Goal: Check status: Check status

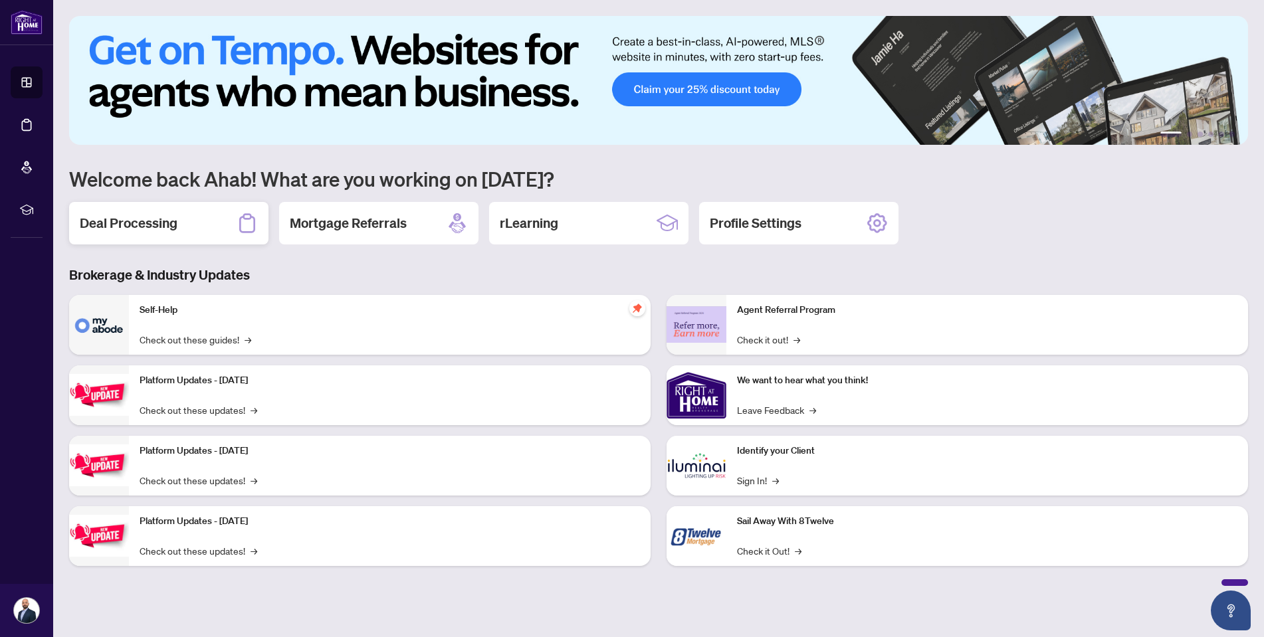
click at [132, 237] on div "Deal Processing" at bounding box center [168, 223] width 199 height 43
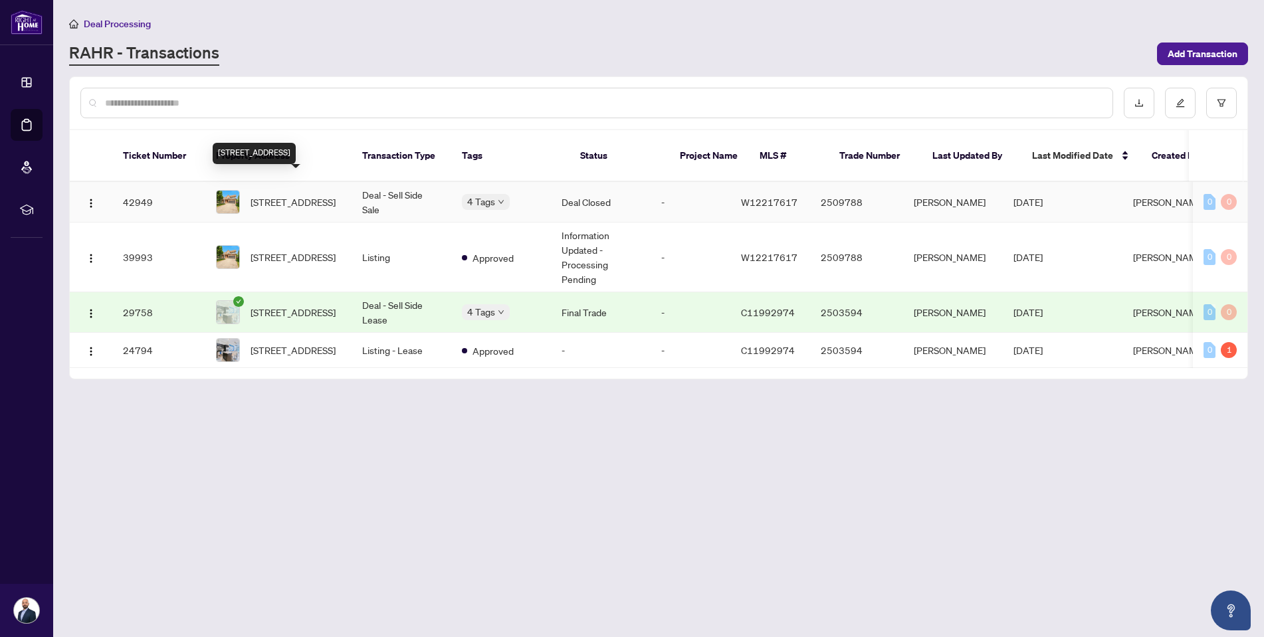
click at [304, 195] on span "[STREET_ADDRESS]" at bounding box center [293, 202] width 85 height 15
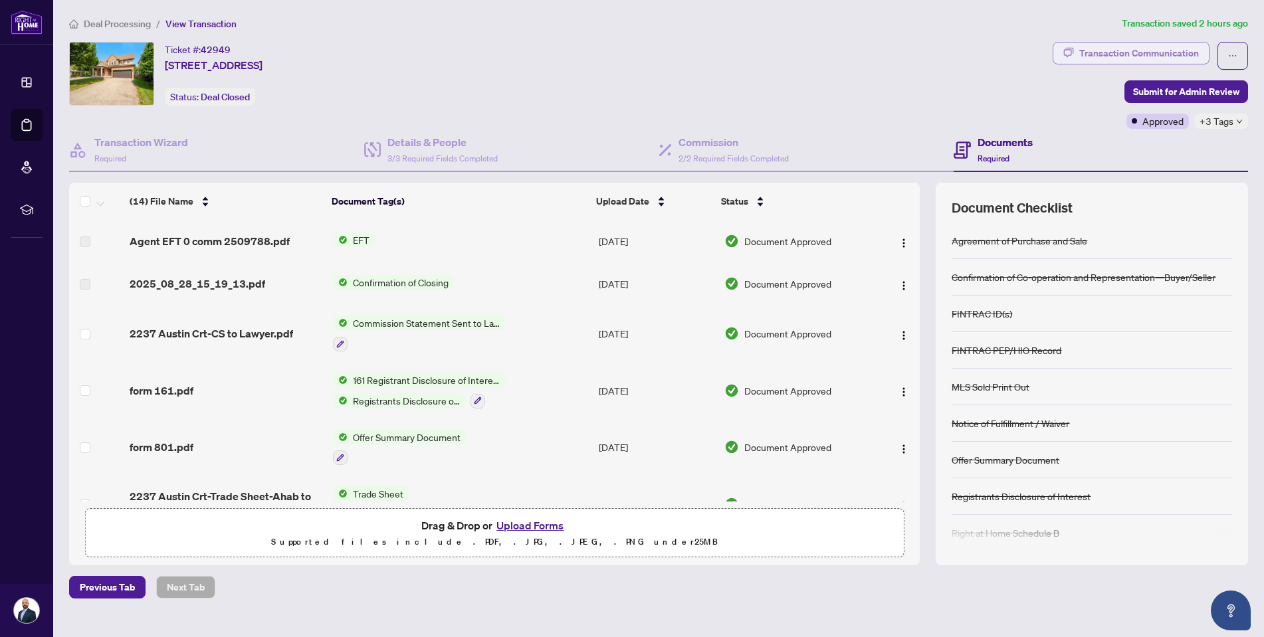
click at [1123, 59] on div "Transaction Communication" at bounding box center [1139, 53] width 120 height 21
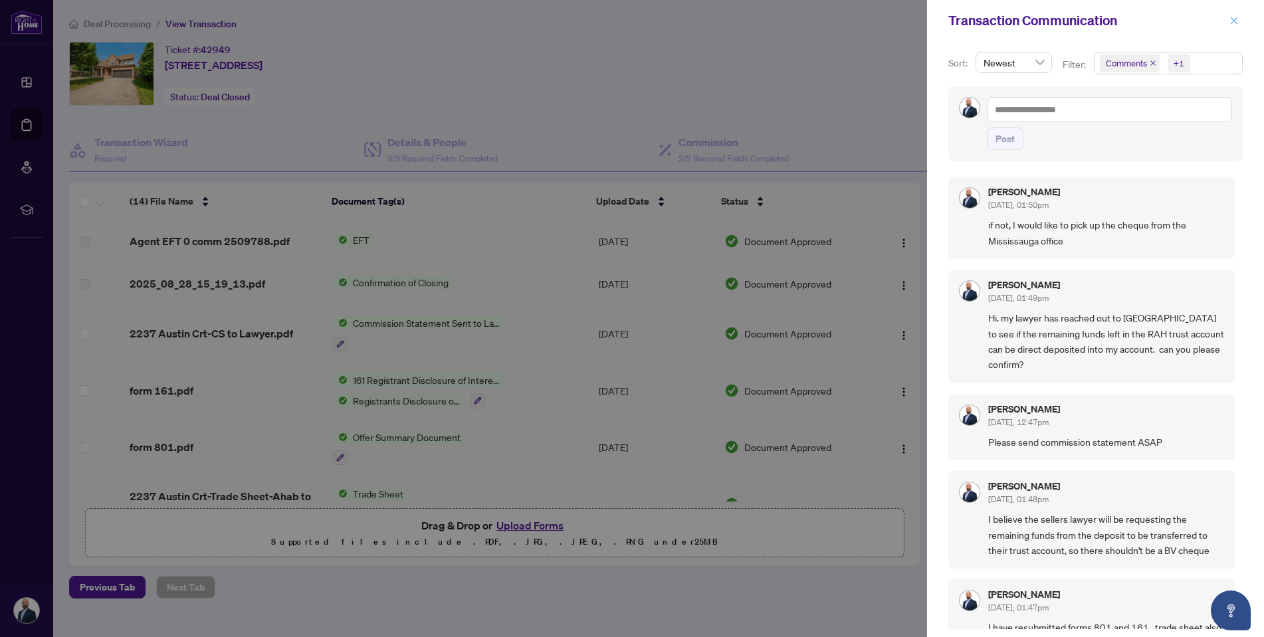
click at [1237, 19] on icon "close" at bounding box center [1233, 20] width 9 height 9
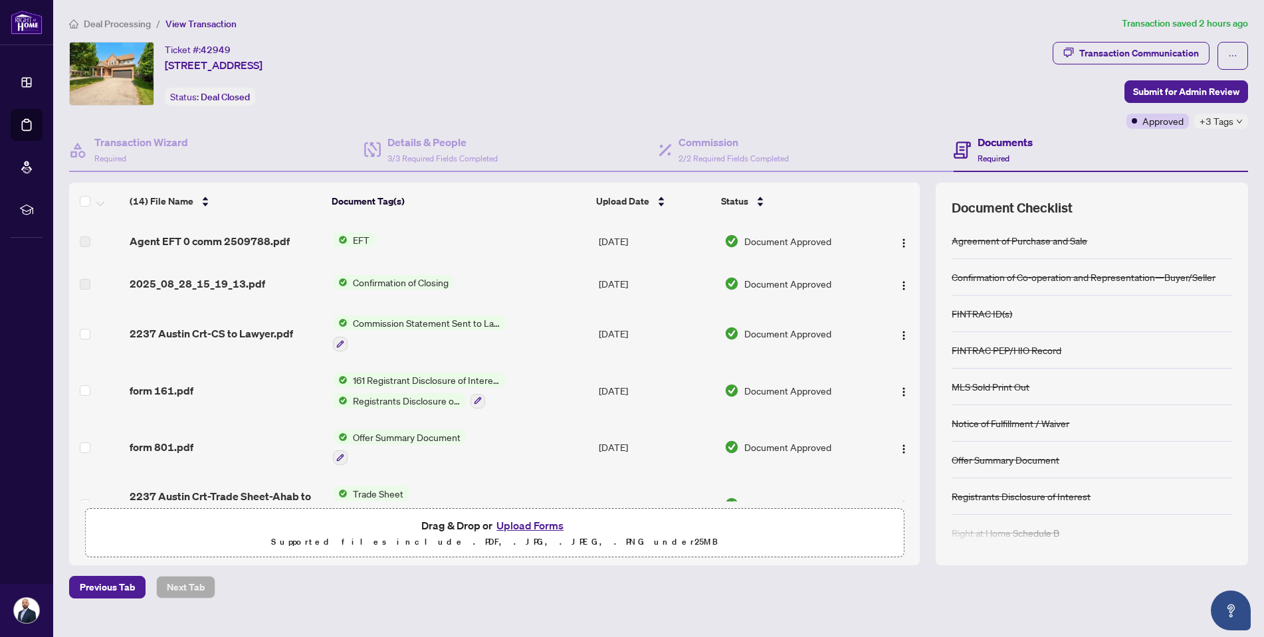
click at [116, 25] on span "Deal Processing" at bounding box center [117, 24] width 67 height 12
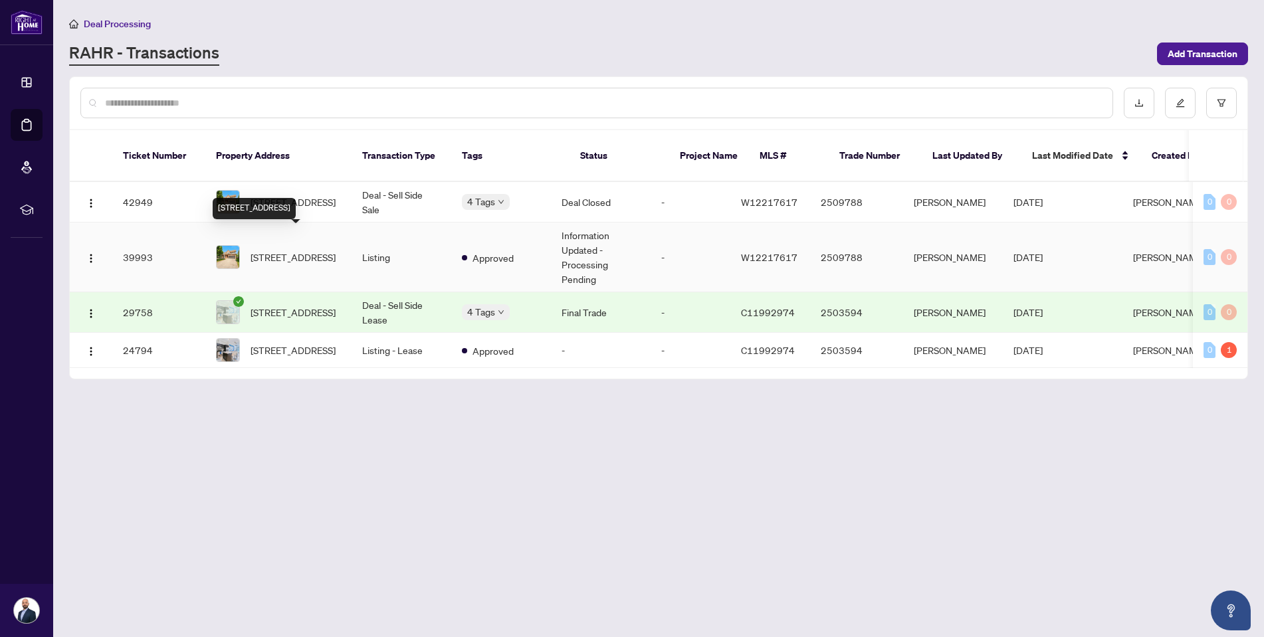
click at [284, 250] on span "[STREET_ADDRESS]" at bounding box center [293, 257] width 85 height 15
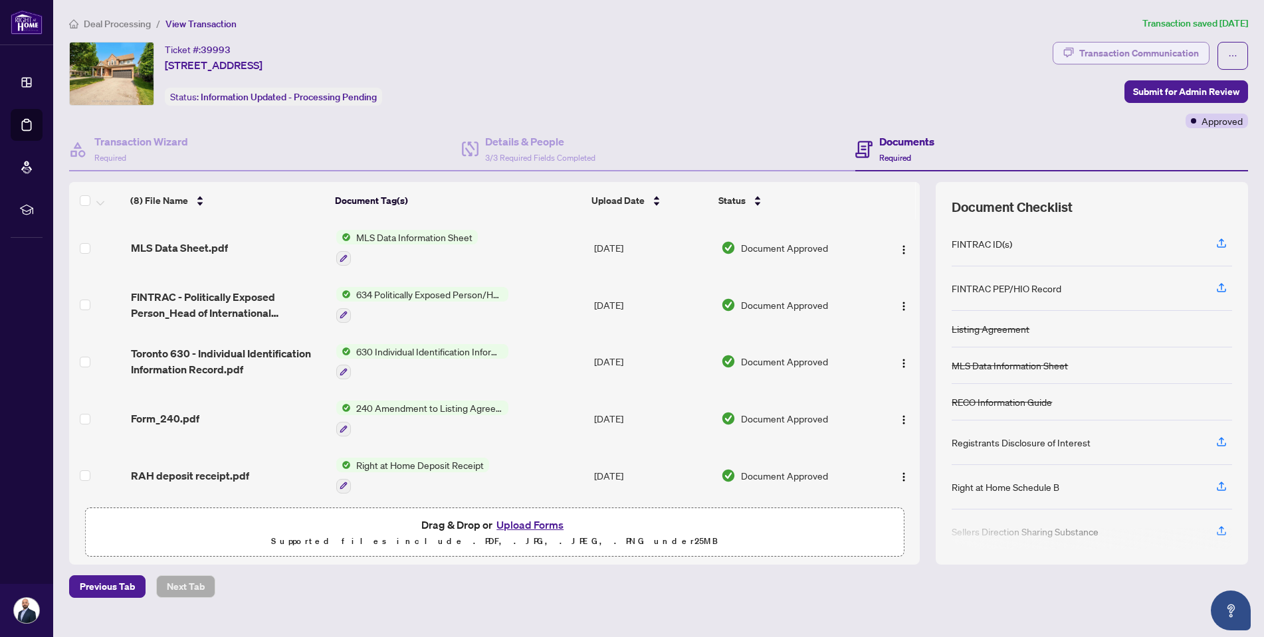
click at [1114, 56] on div "Transaction Communication" at bounding box center [1139, 53] width 120 height 21
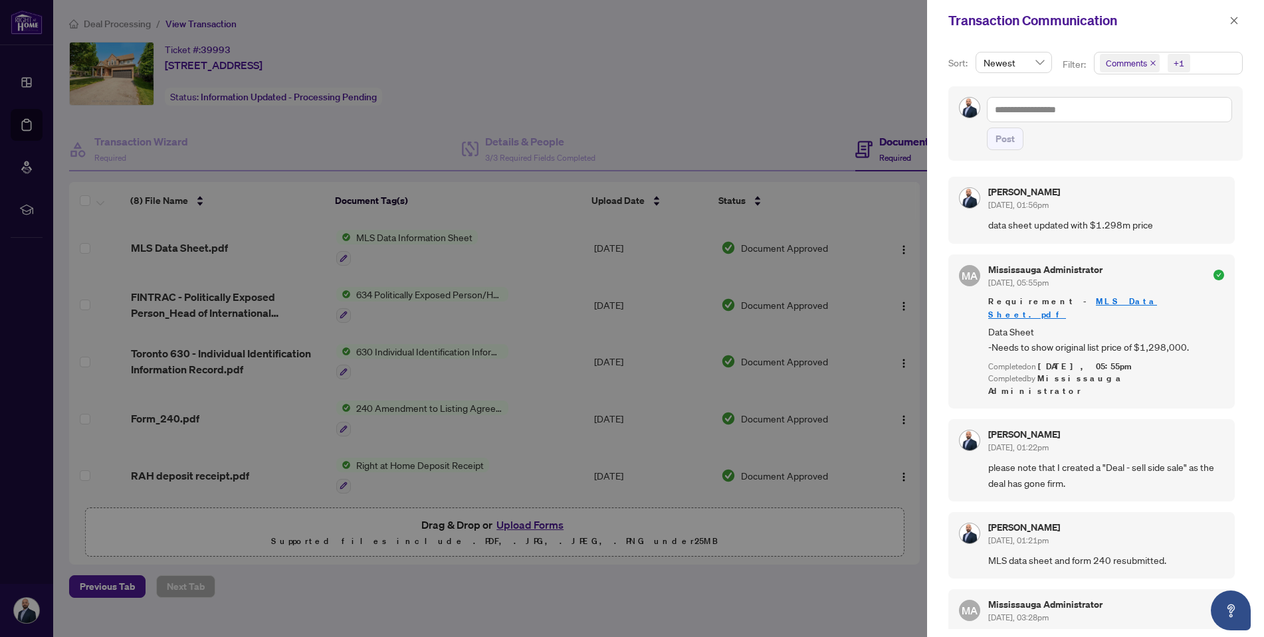
click at [828, 125] on div at bounding box center [632, 318] width 1264 height 637
click at [1231, 25] on icon "close" at bounding box center [1233, 20] width 9 height 9
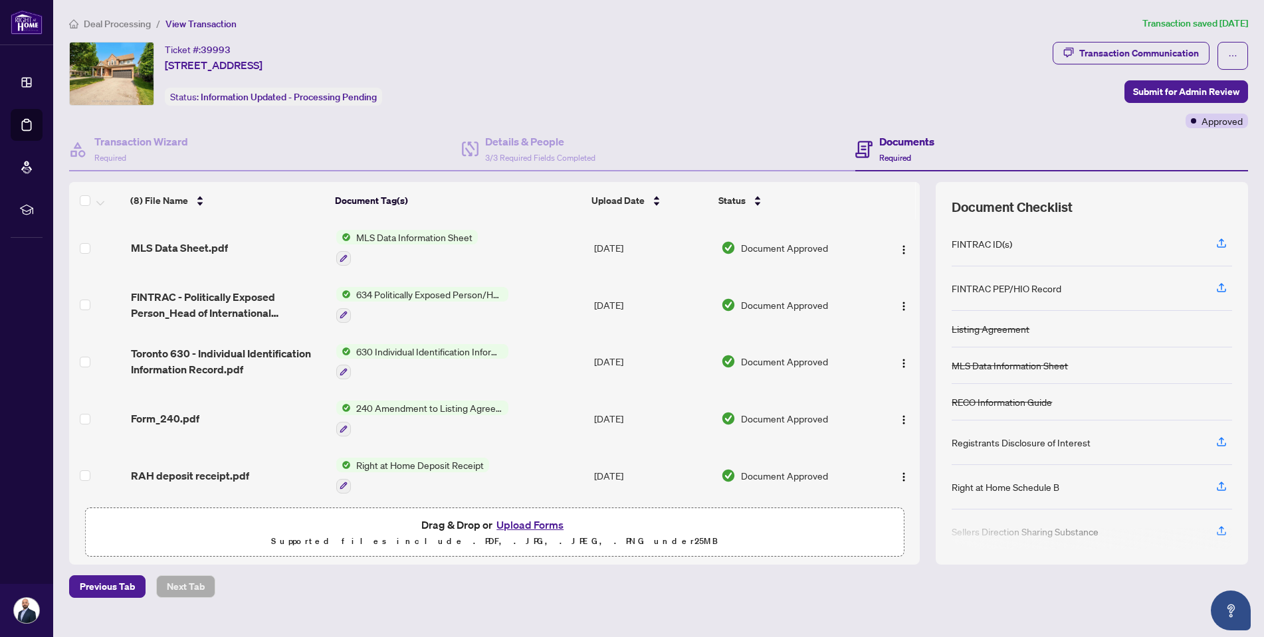
click at [146, 25] on span "Deal Processing" at bounding box center [117, 24] width 67 height 12
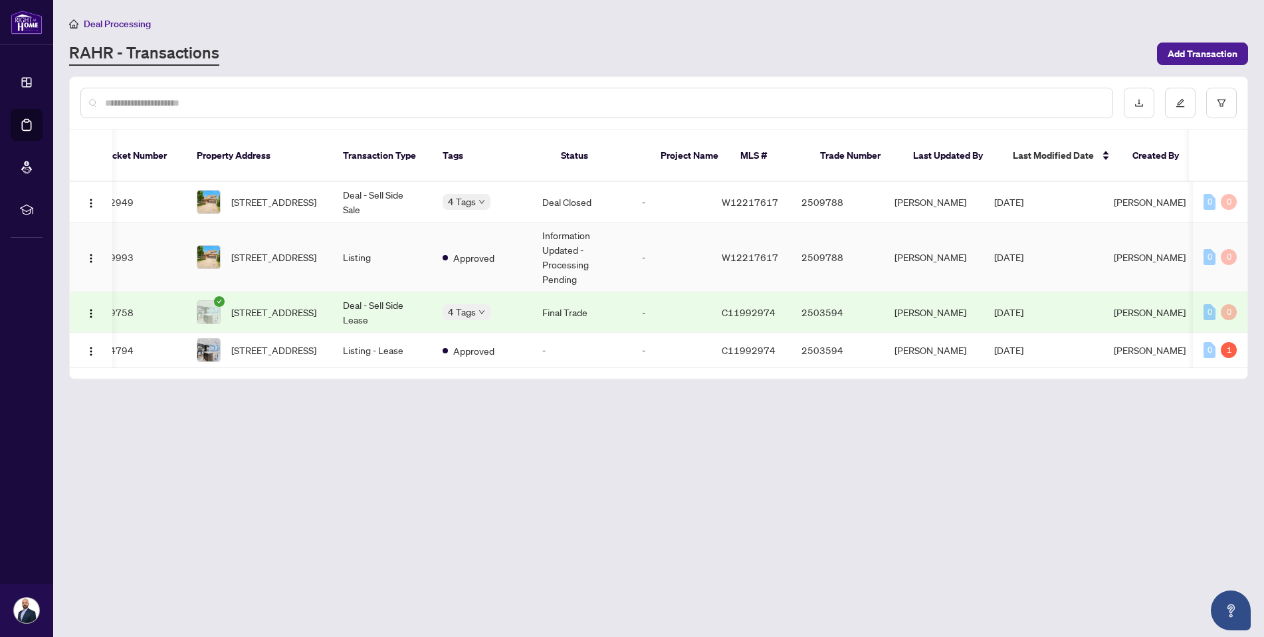
scroll to position [0, 32]
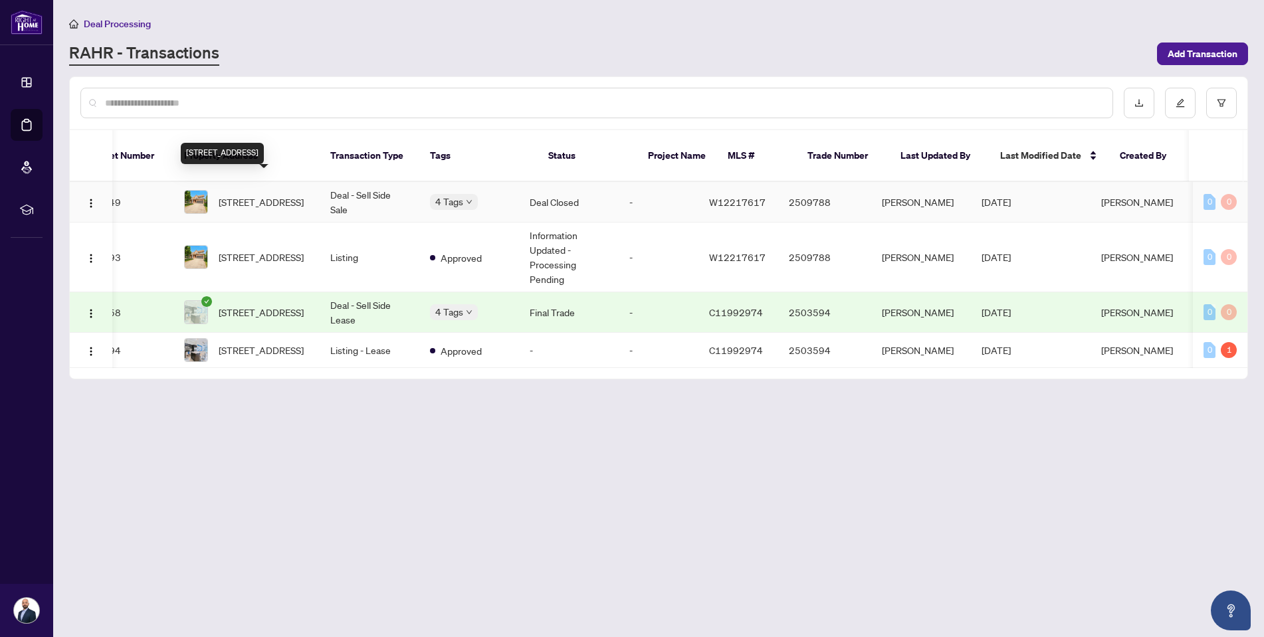
click at [255, 195] on span "[STREET_ADDRESS]" at bounding box center [261, 202] width 85 height 15
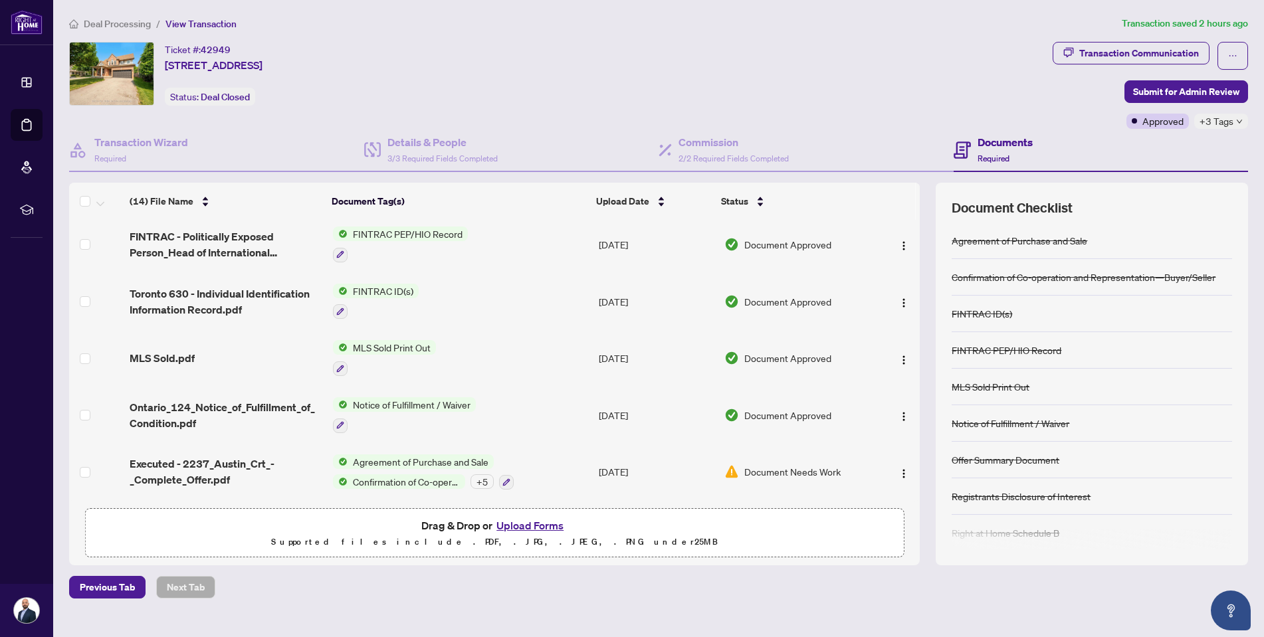
scroll to position [480, 0]
click at [1142, 122] on span "Approved" at bounding box center [1162, 121] width 41 height 15
click at [1242, 54] on button "button" at bounding box center [1232, 56] width 31 height 28
click at [738, 67] on div "Ticket #: 42949 [STREET_ADDRESS] Status: Deal Closed" at bounding box center [558, 74] width 978 height 64
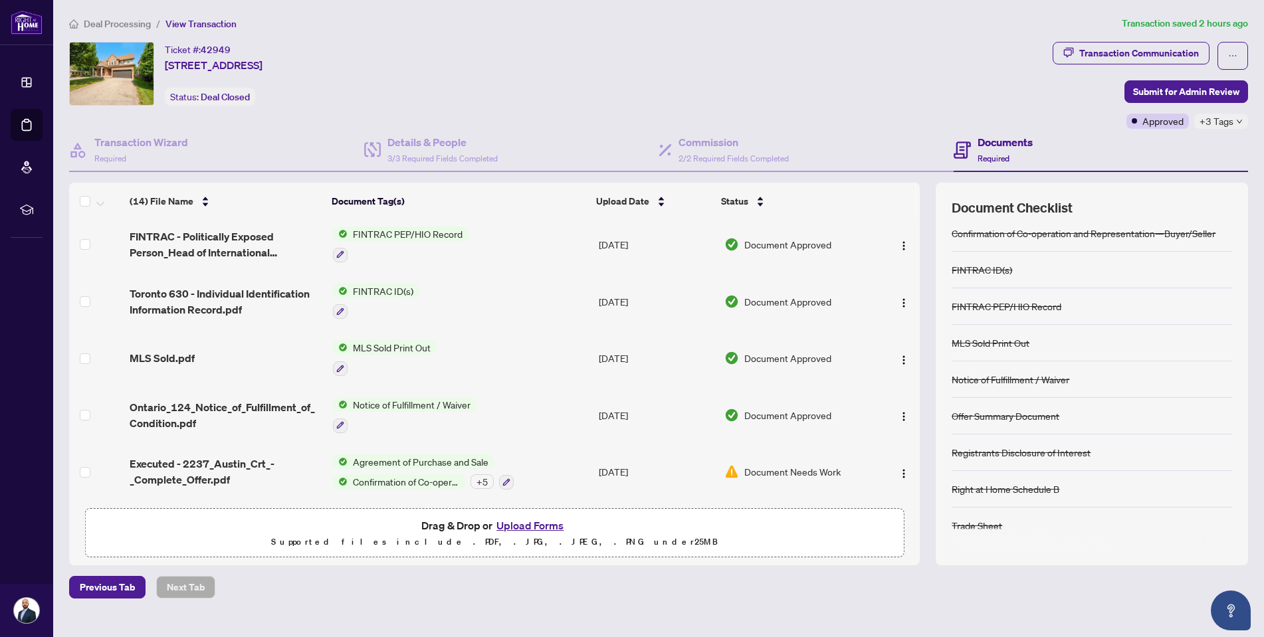
scroll to position [44, 0]
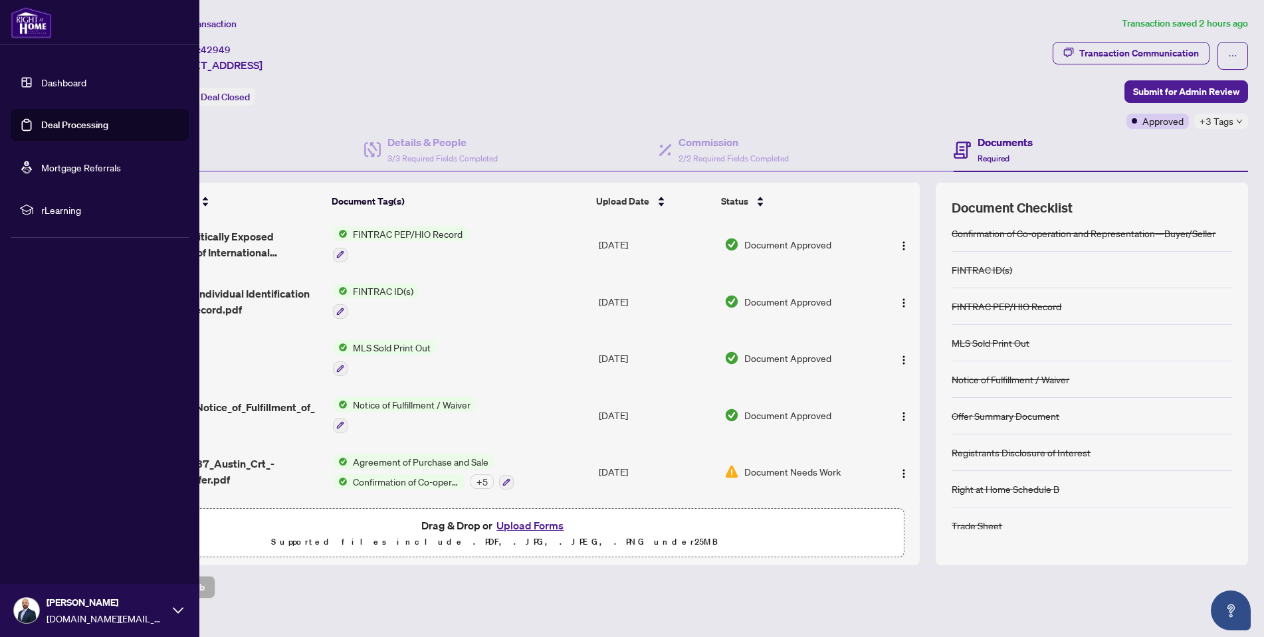
click at [62, 66] on li "Dashboard Deal Processing Mortgage Referrals rLearning" at bounding box center [100, 146] width 178 height 181
click at [64, 82] on link "Dashboard" at bounding box center [63, 82] width 45 height 12
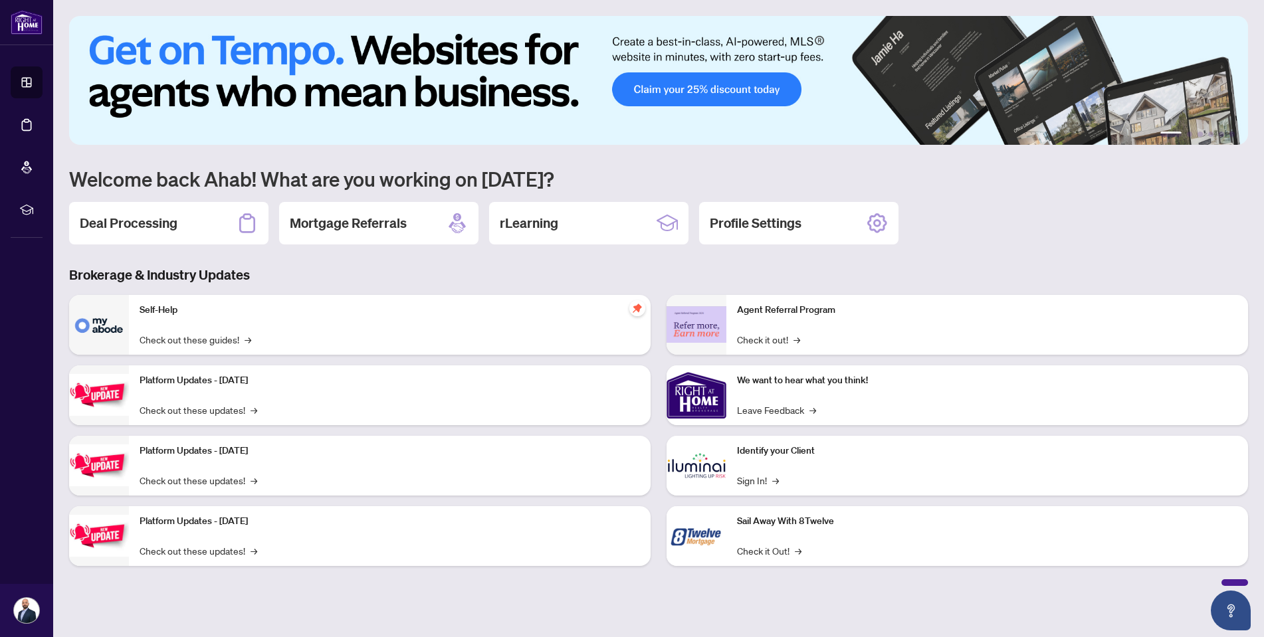
click at [365, 279] on h3 "Brokerage & Industry Updates" at bounding box center [658, 275] width 1179 height 19
click at [217, 227] on div "Deal Processing" at bounding box center [168, 223] width 199 height 43
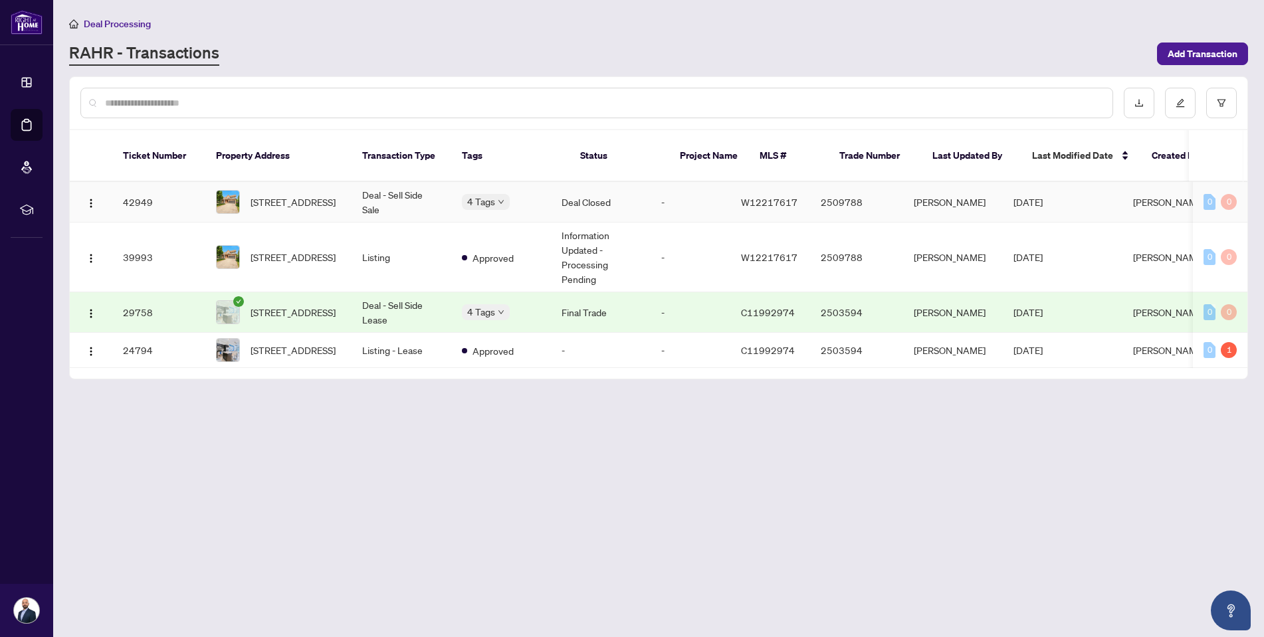
click at [651, 187] on td "Deal Closed" at bounding box center [601, 202] width 100 height 41
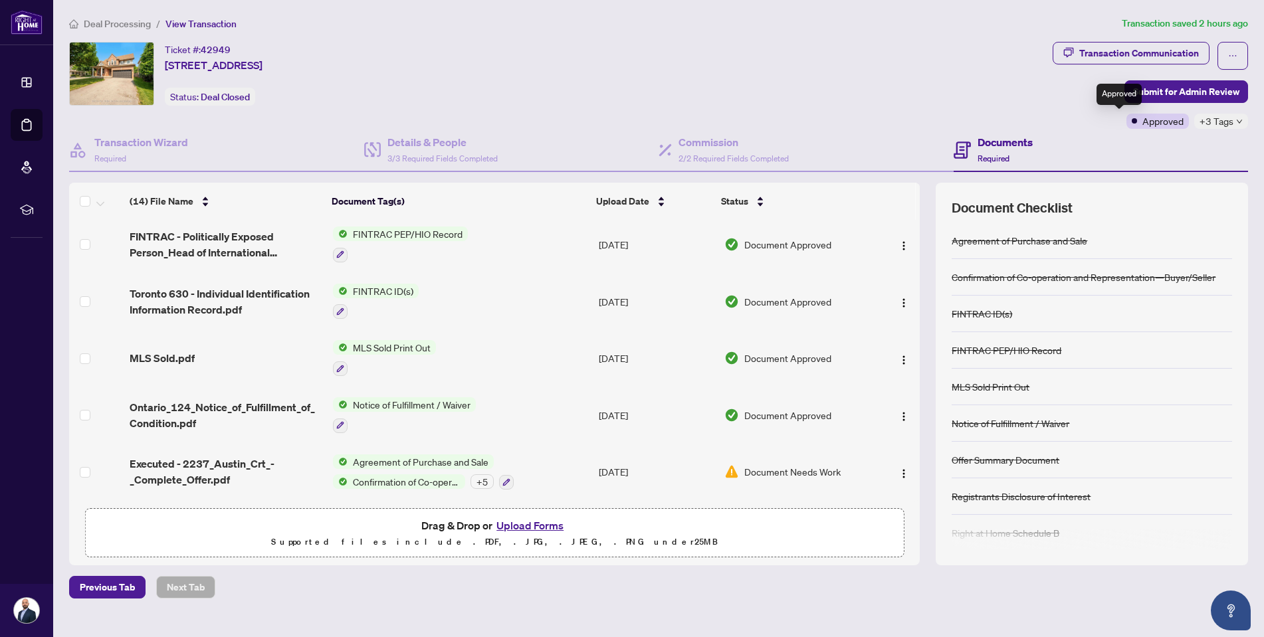
click at [1126, 120] on div "Approved" at bounding box center [1157, 121] width 62 height 15
click at [1110, 46] on div "Transaction Communication" at bounding box center [1139, 53] width 120 height 21
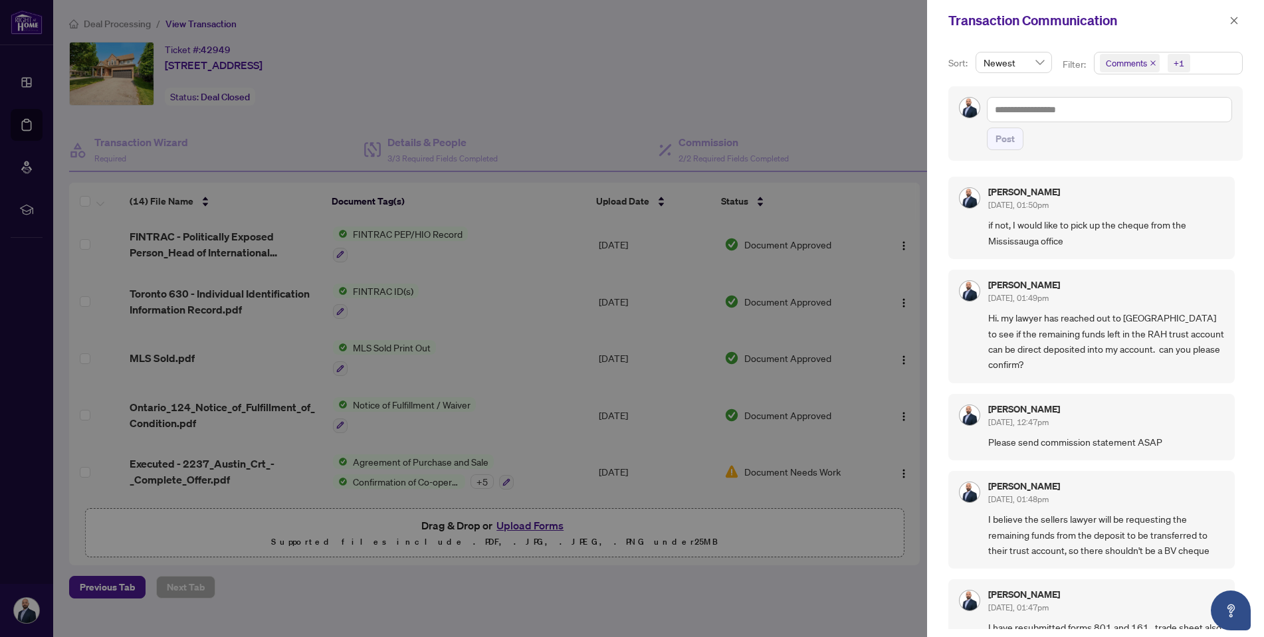
click at [877, 103] on div at bounding box center [632, 318] width 1264 height 637
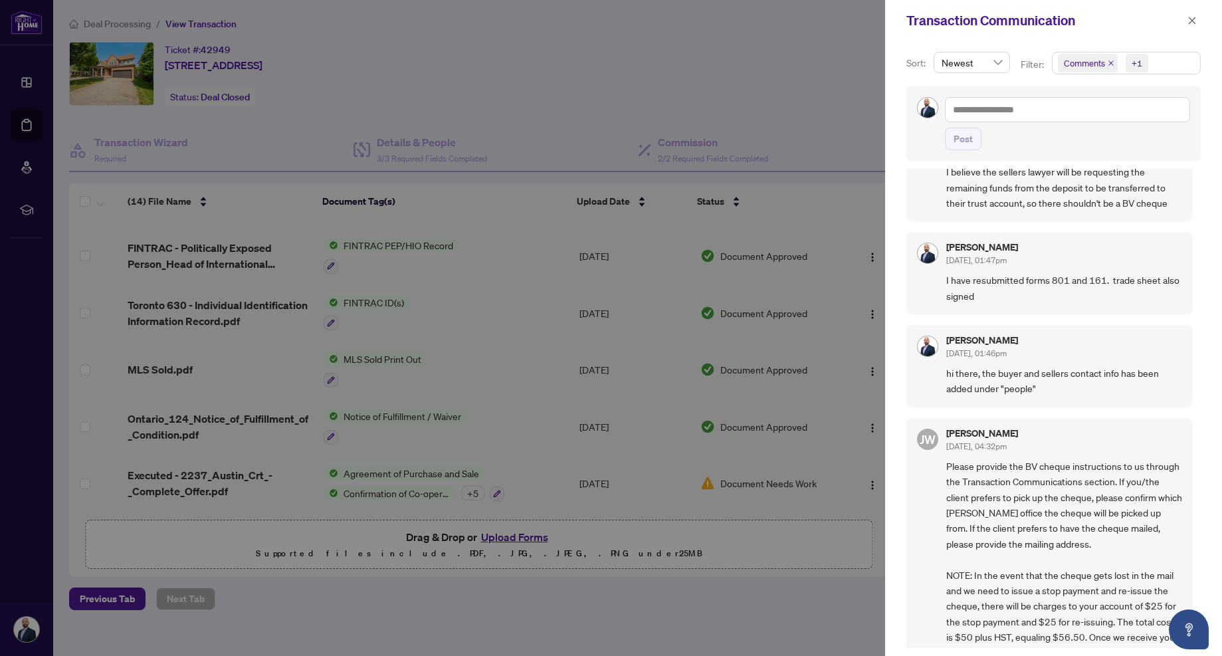
scroll to position [354, 0]
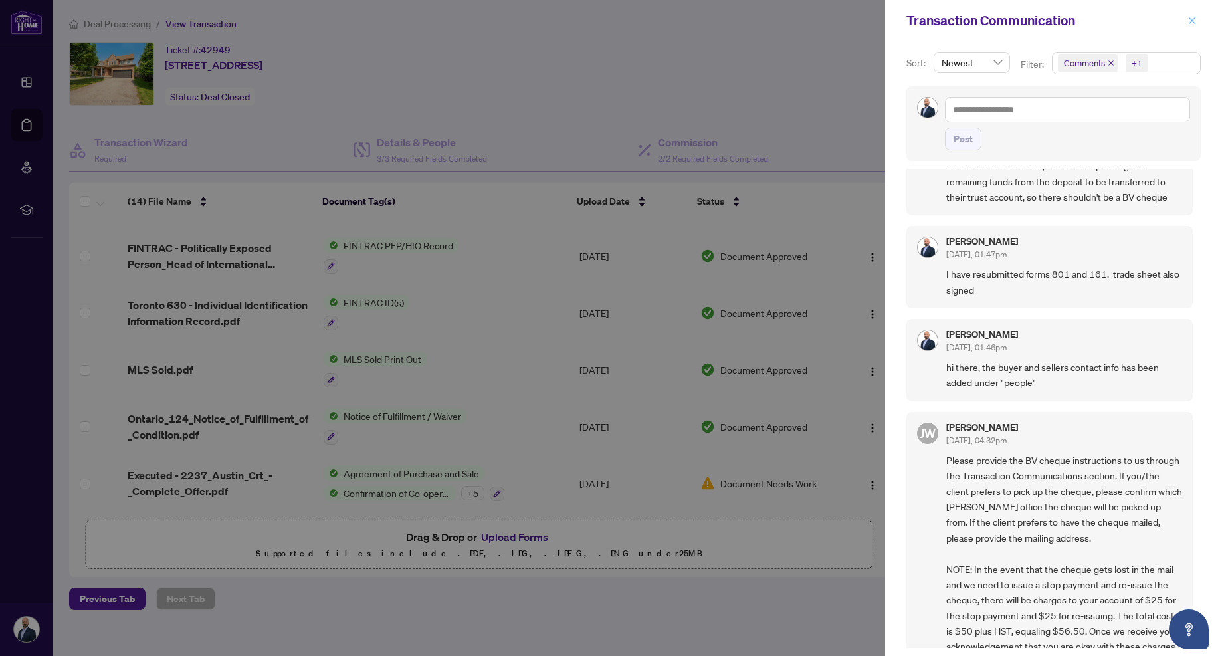
click at [1191, 19] on icon "close" at bounding box center [1192, 20] width 7 height 7
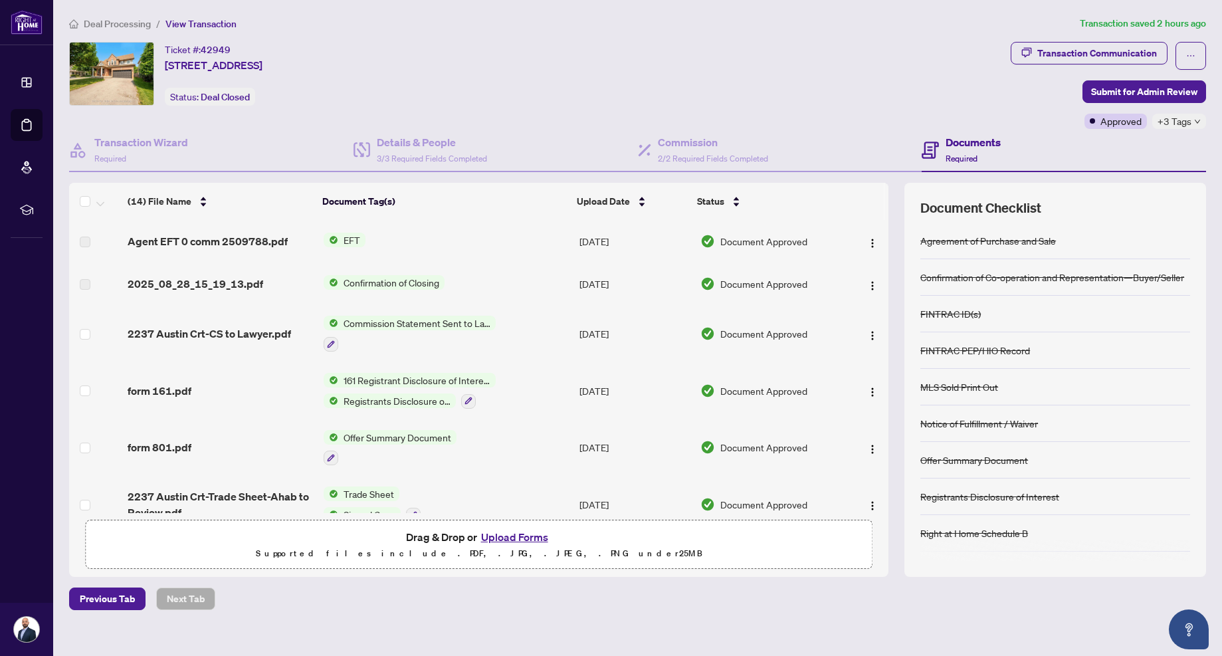
scroll to position [0, 0]
click at [106, 28] on span "Deal Processing" at bounding box center [117, 24] width 67 height 12
